Goal: Contribute content: Share content

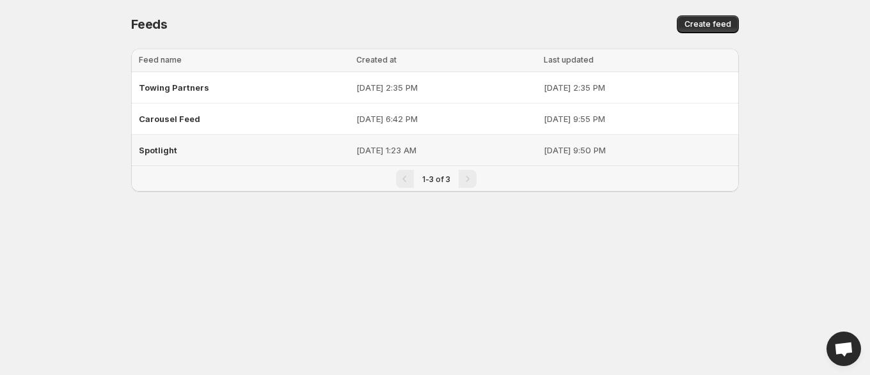
click at [652, 150] on p "[DATE] 9:50 PM" at bounding box center [637, 150] width 187 height 13
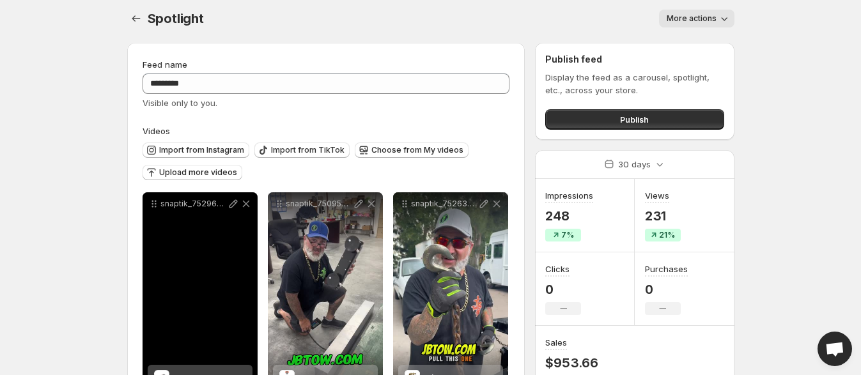
scroll to position [79, 0]
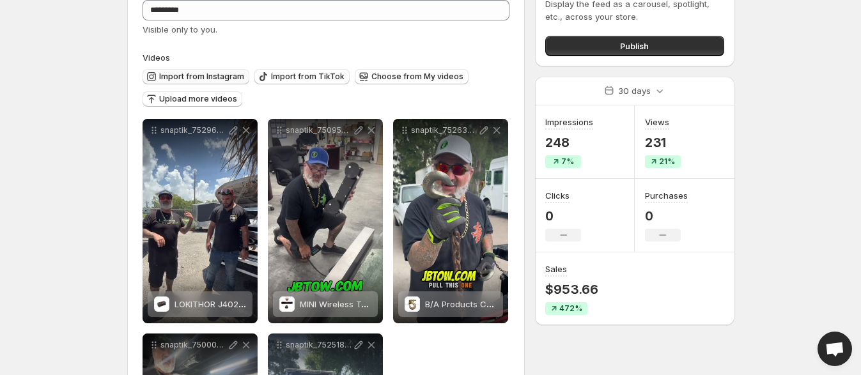
click at [221, 70] on button "Import from Instagram" at bounding box center [196, 76] width 107 height 15
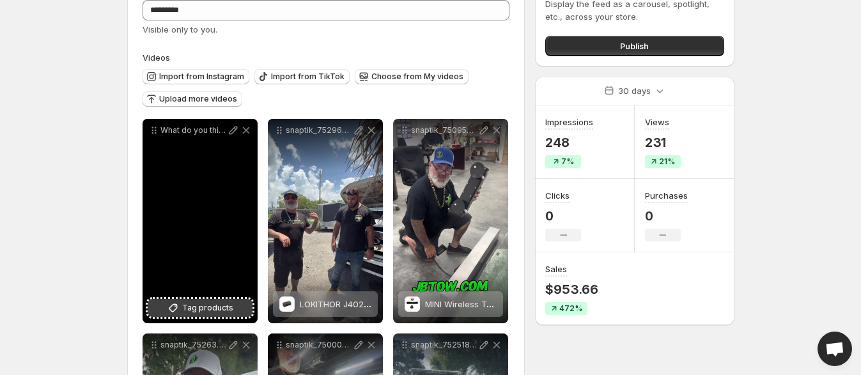
click at [210, 301] on button "Tag products" at bounding box center [200, 308] width 105 height 18
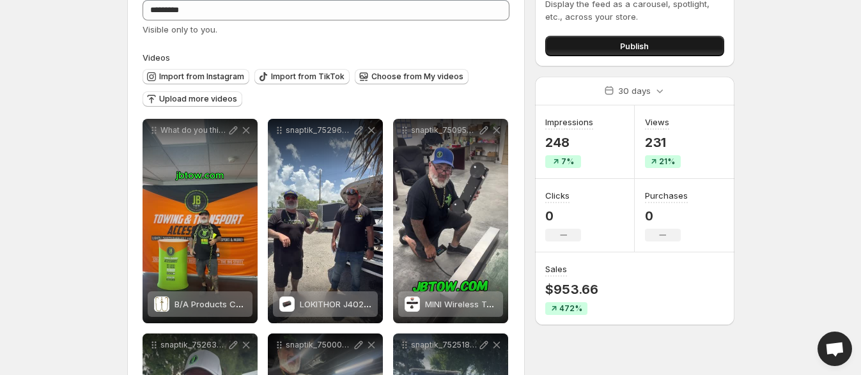
click at [636, 47] on span "Publish" at bounding box center [634, 46] width 29 height 13
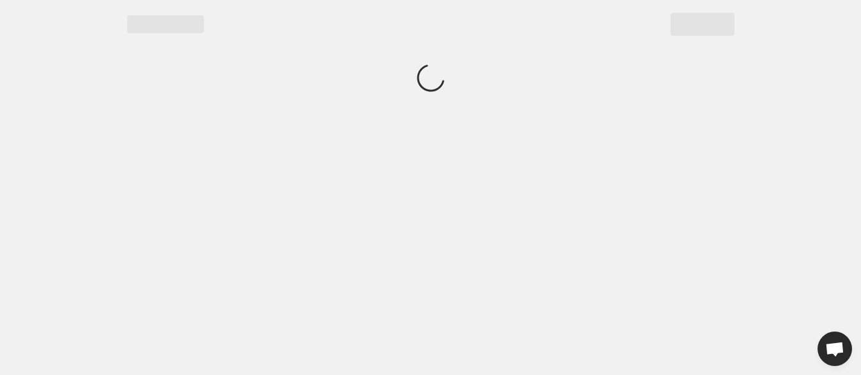
scroll to position [0, 0]
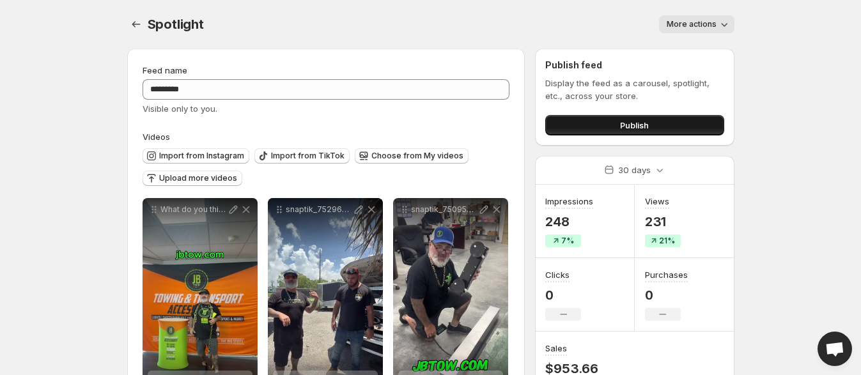
click at [604, 120] on button "Publish" at bounding box center [634, 125] width 178 height 20
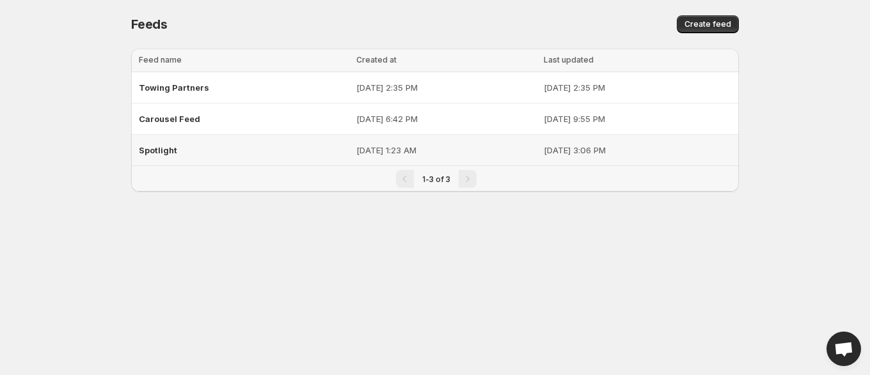
click at [544, 153] on p "[DATE] 3:06 PM" at bounding box center [637, 150] width 187 height 13
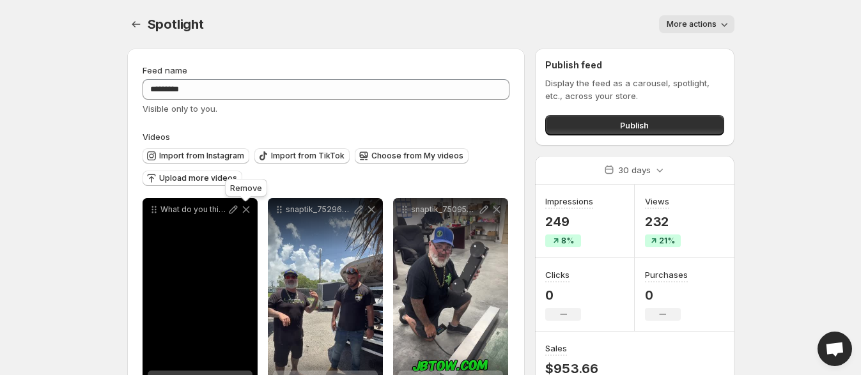
click at [244, 213] on icon at bounding box center [246, 209] width 13 height 13
